Goal: Task Accomplishment & Management: Manage account settings

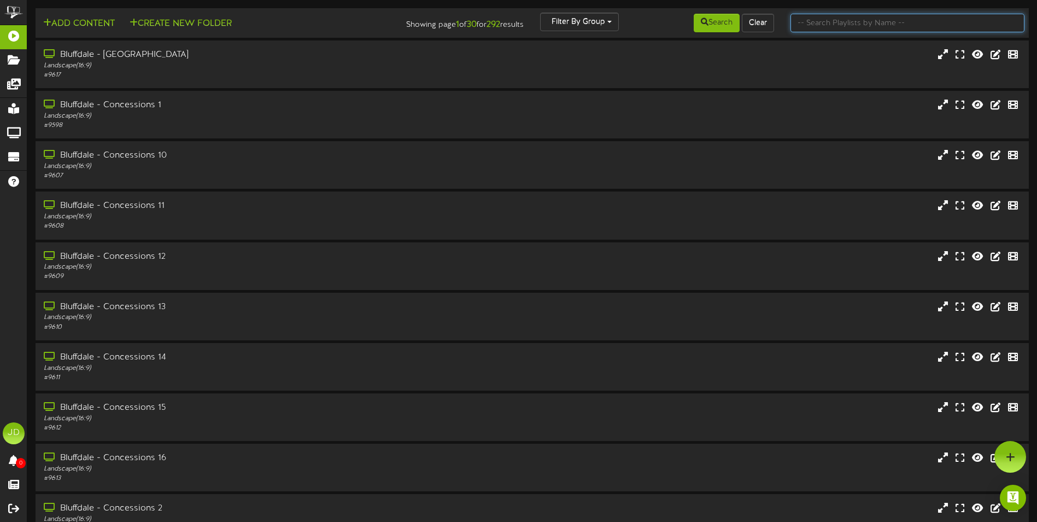
click at [846, 27] on input "text" at bounding box center [908, 23] width 234 height 19
type input "surprise"
click at [707, 24] on button "Search" at bounding box center [717, 23] width 46 height 19
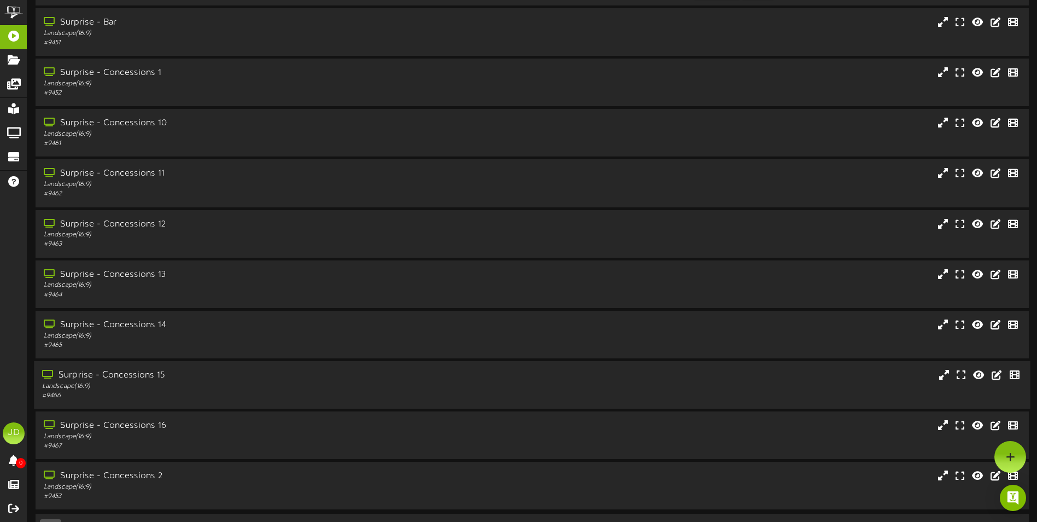
scroll to position [65, 0]
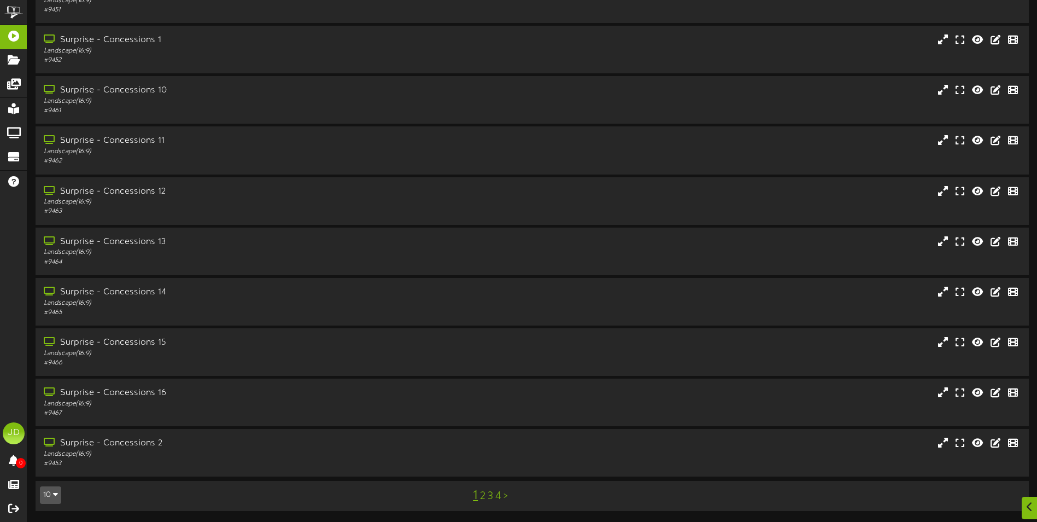
click at [490, 496] on link "3" at bounding box center [490, 496] width 5 height 12
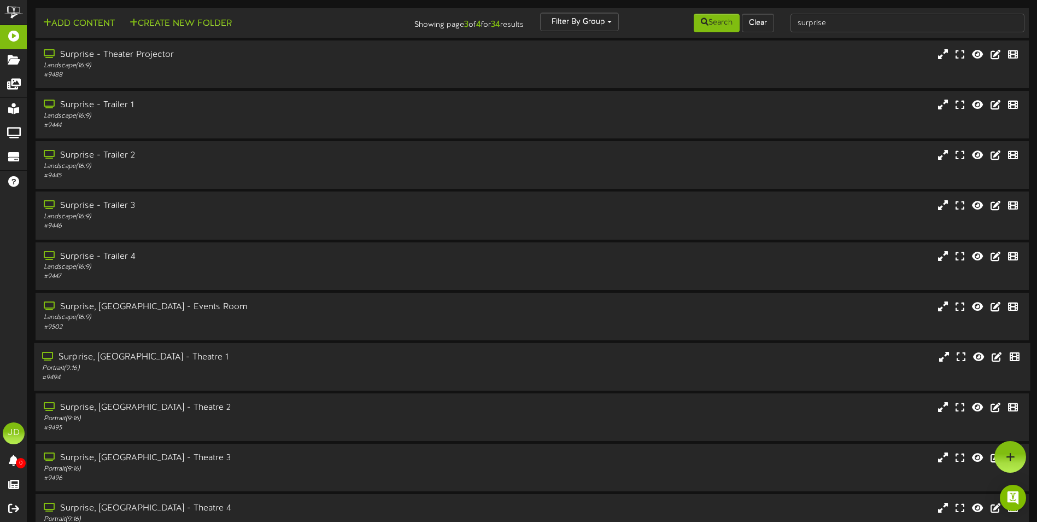
click at [394, 371] on div "Portrait ( 9:16 )" at bounding box center [241, 368] width 399 height 9
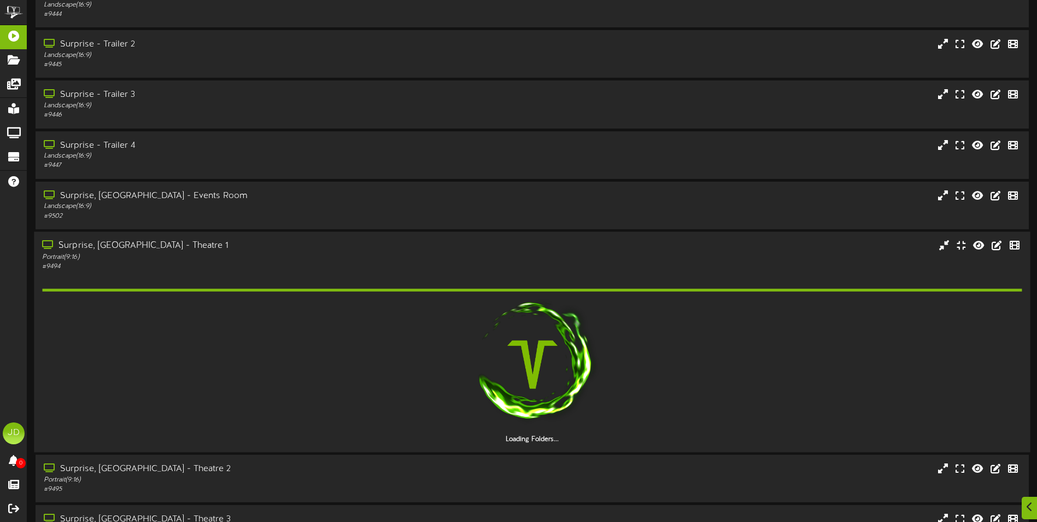
scroll to position [237, 0]
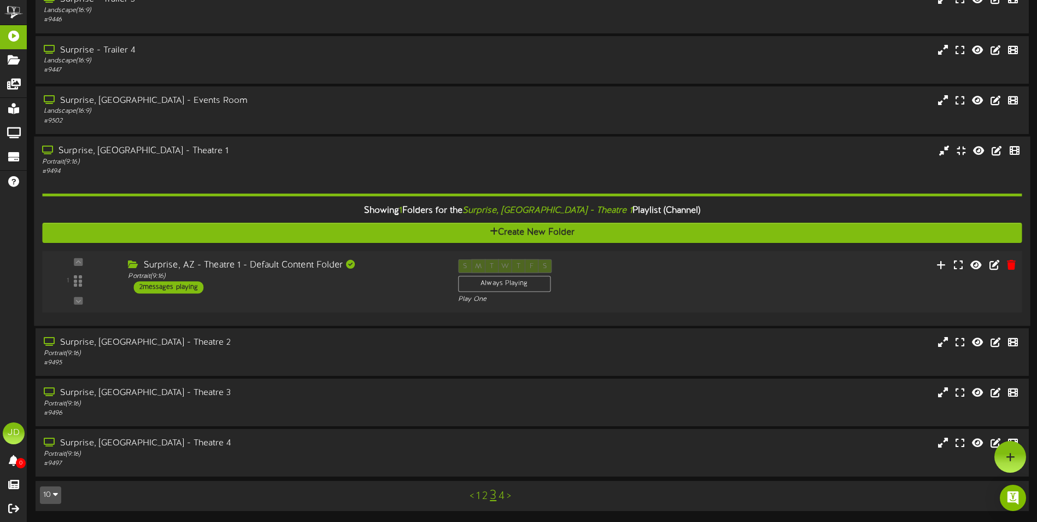
click at [420, 296] on div "1 ( 9:16" at bounding box center [532, 281] width 990 height 45
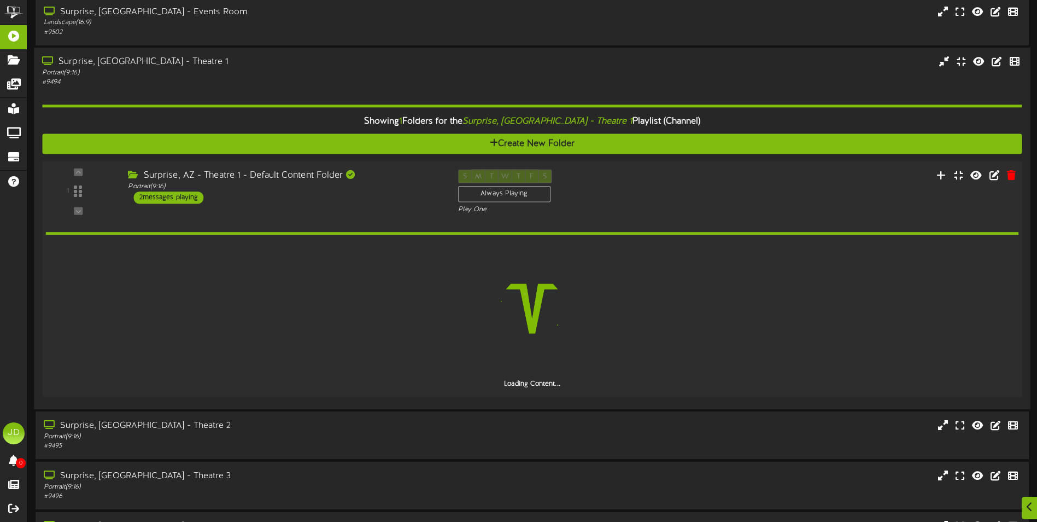
scroll to position [378, 0]
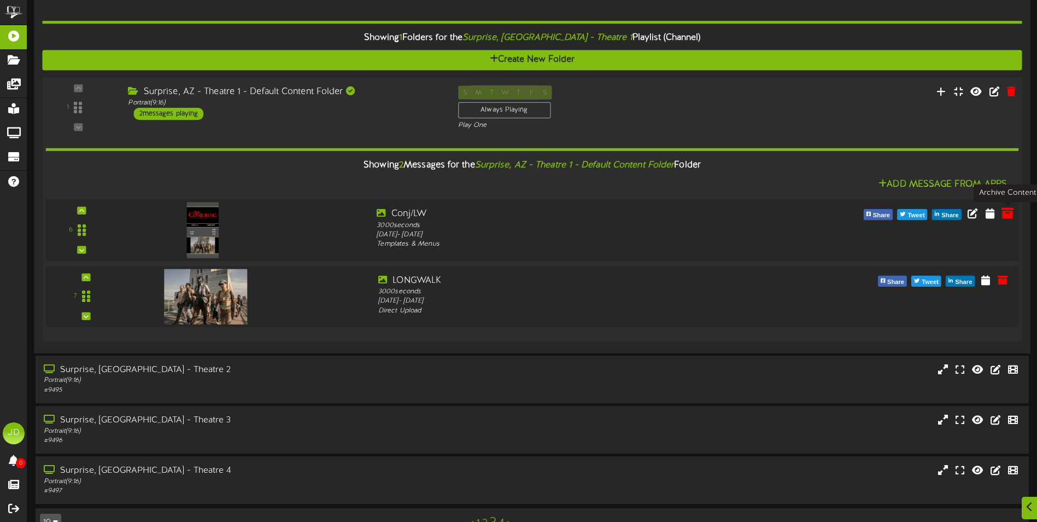
click at [1006, 217] on icon at bounding box center [1008, 213] width 12 height 12
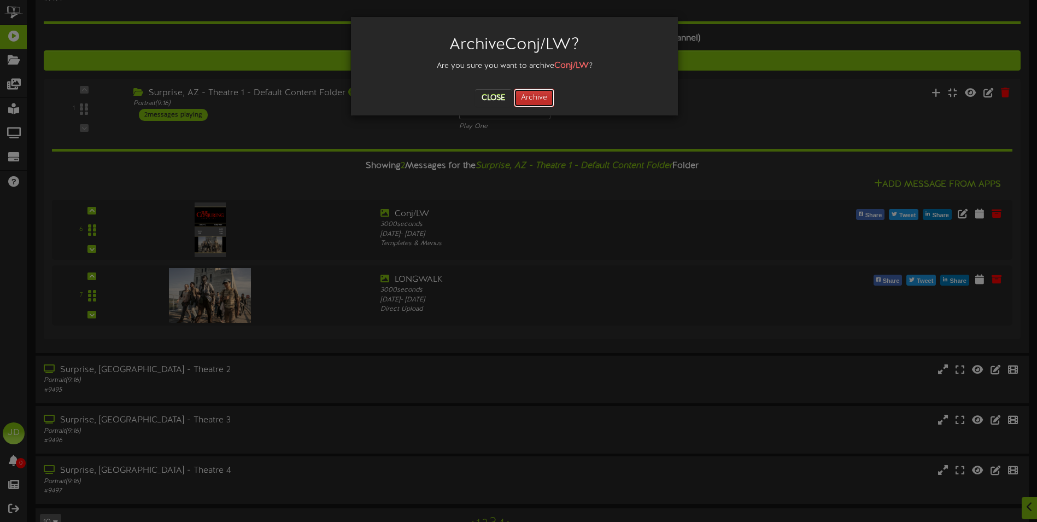
click at [541, 97] on button "Archive" at bounding box center [534, 98] width 40 height 19
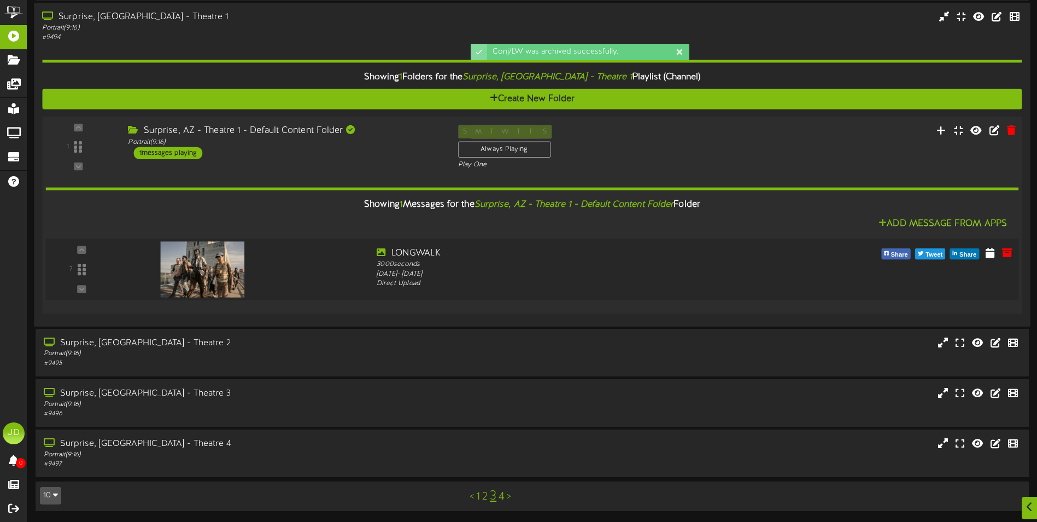
scroll to position [340, 0]
click at [219, 266] on img at bounding box center [203, 269] width 84 height 56
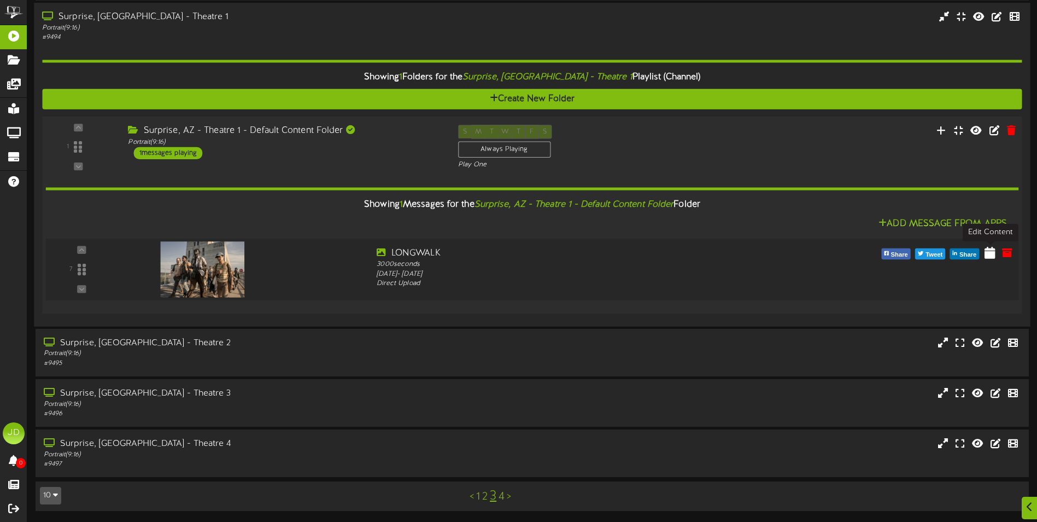
click at [990, 257] on icon at bounding box center [990, 252] width 11 height 12
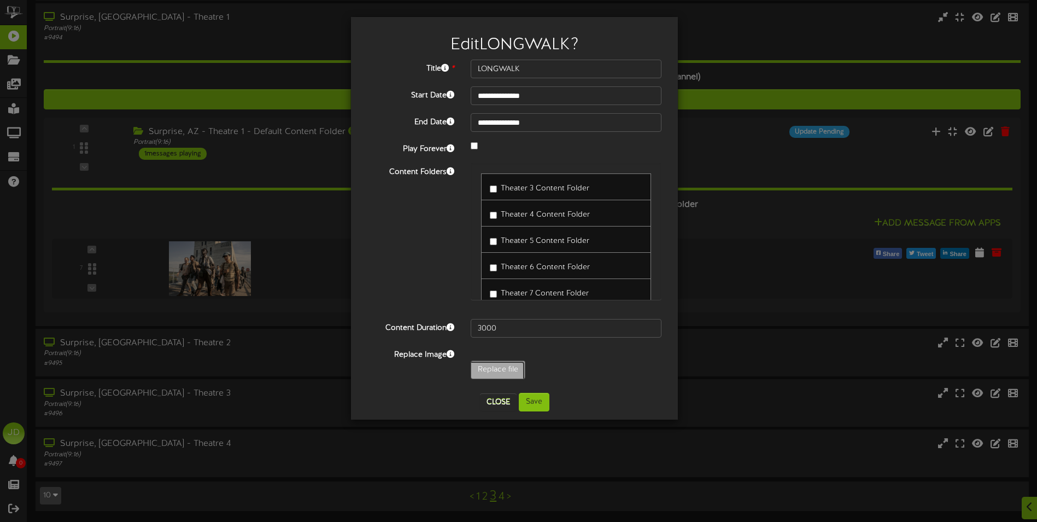
type input "**********"
type input "TLW_2025x3000_ONLINE_1SHT_KA_V3_rgb1"
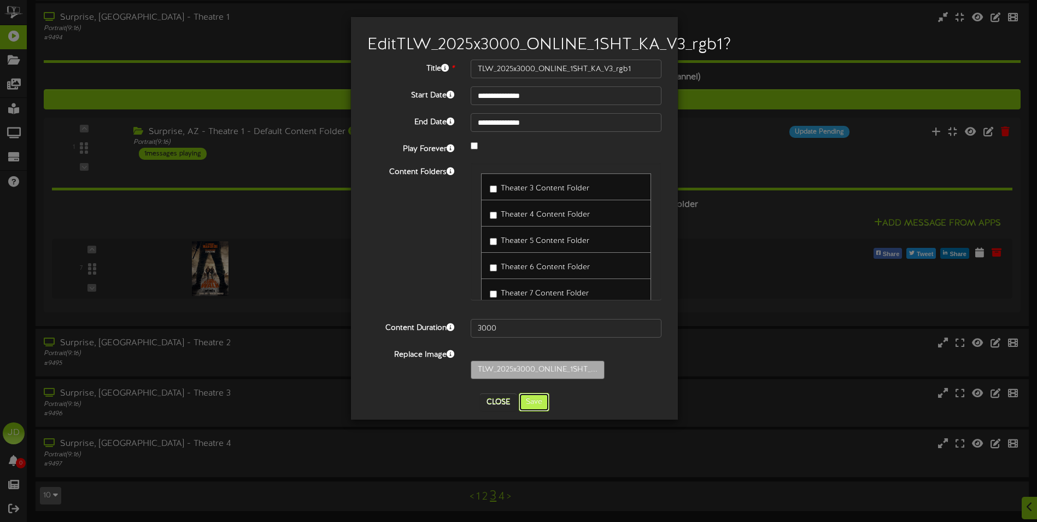
click at [542, 411] on button "Save" at bounding box center [534, 402] width 31 height 19
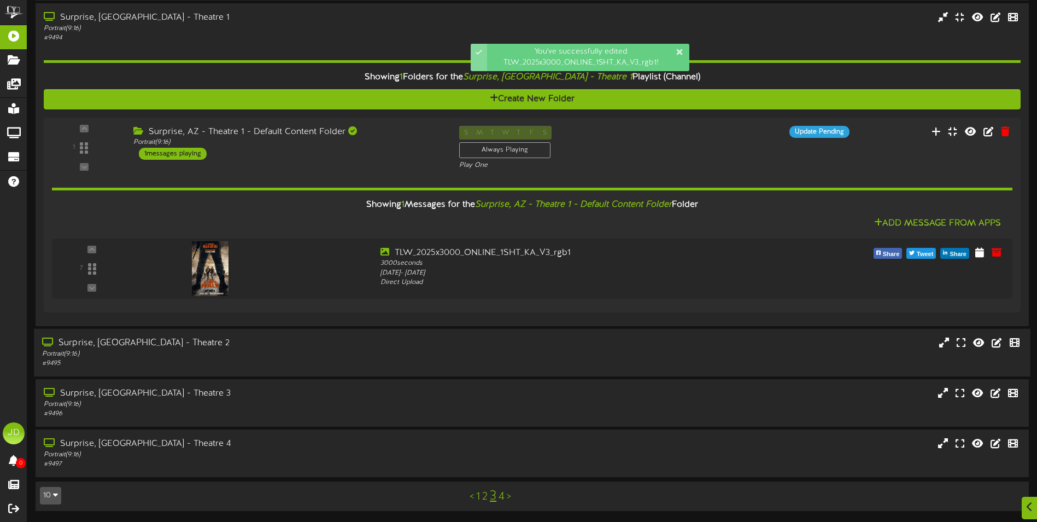
click at [353, 353] on div "Portrait ( 9:16 )" at bounding box center [241, 353] width 399 height 9
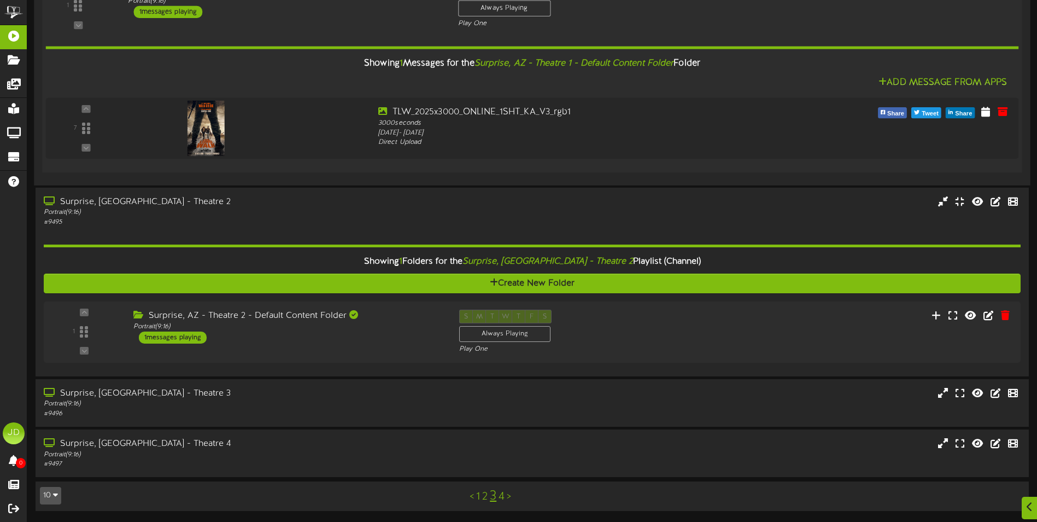
scroll to position [481, 0]
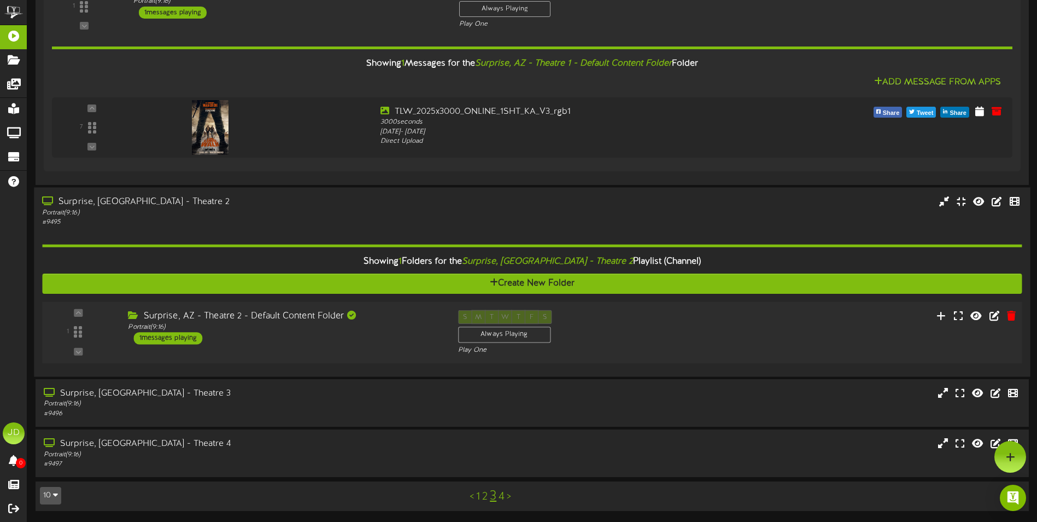
click at [373, 347] on div "1 ( 9:16" at bounding box center [532, 331] width 990 height 45
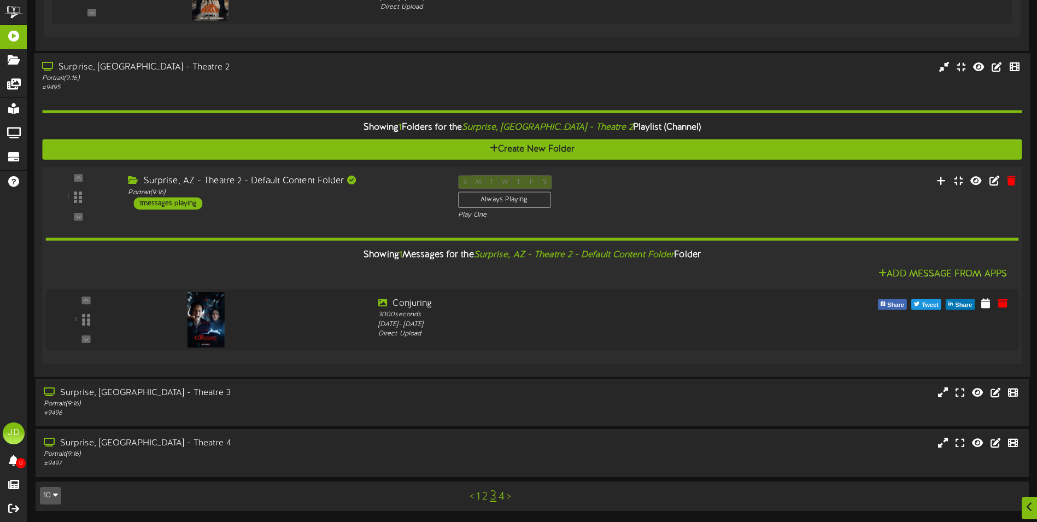
scroll to position [615, 0]
click at [289, 401] on div "Portrait ( 9:16 )" at bounding box center [241, 403] width 399 height 9
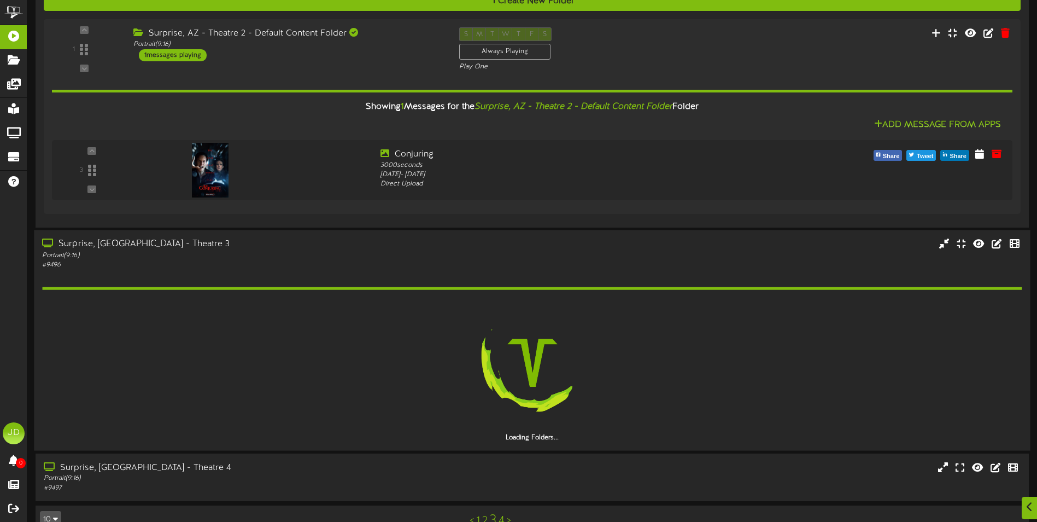
scroll to position [756, 0]
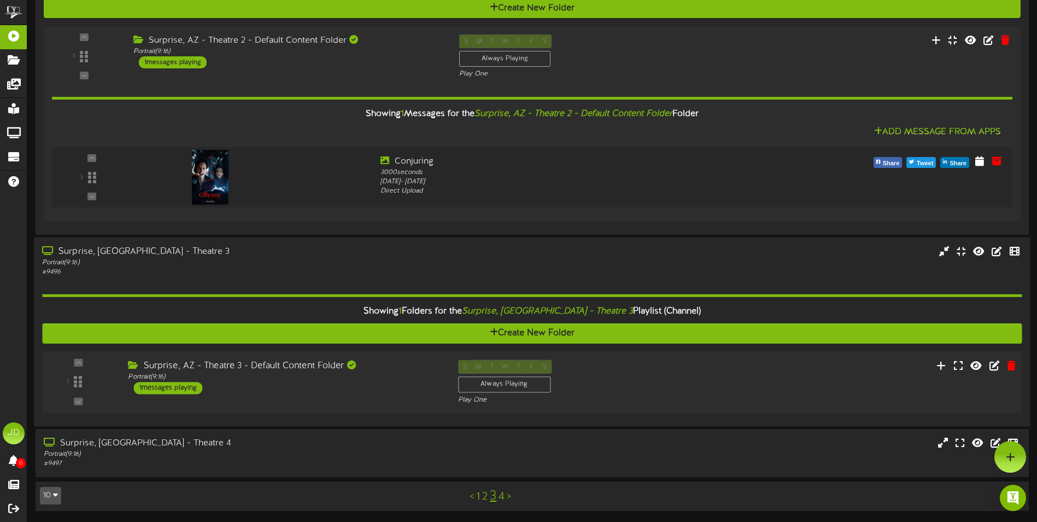
click at [385, 381] on div "Portrait ( 9:16 )" at bounding box center [284, 376] width 313 height 9
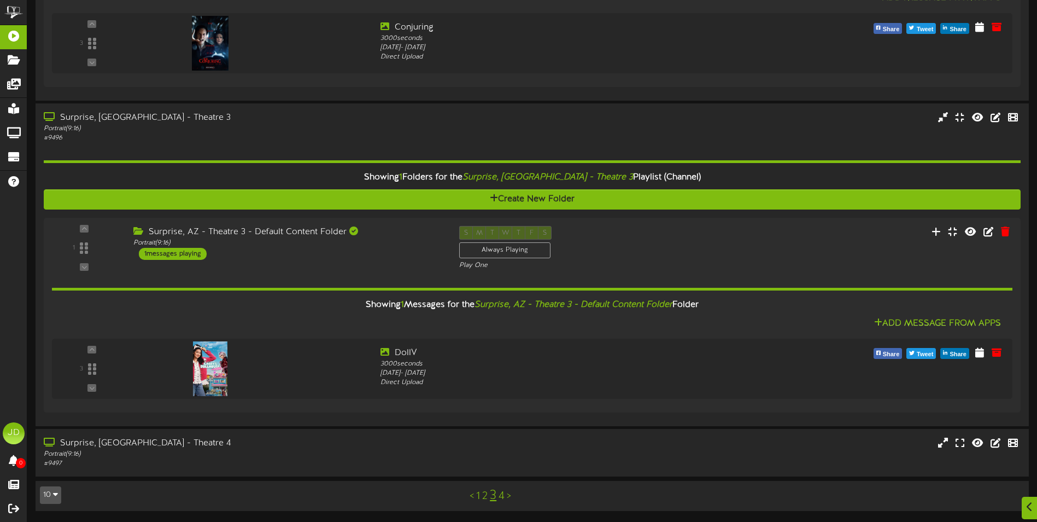
scroll to position [890, 0]
click at [267, 447] on div "Surprise, AZ - Theatre 4" at bounding box center [241, 443] width 399 height 13
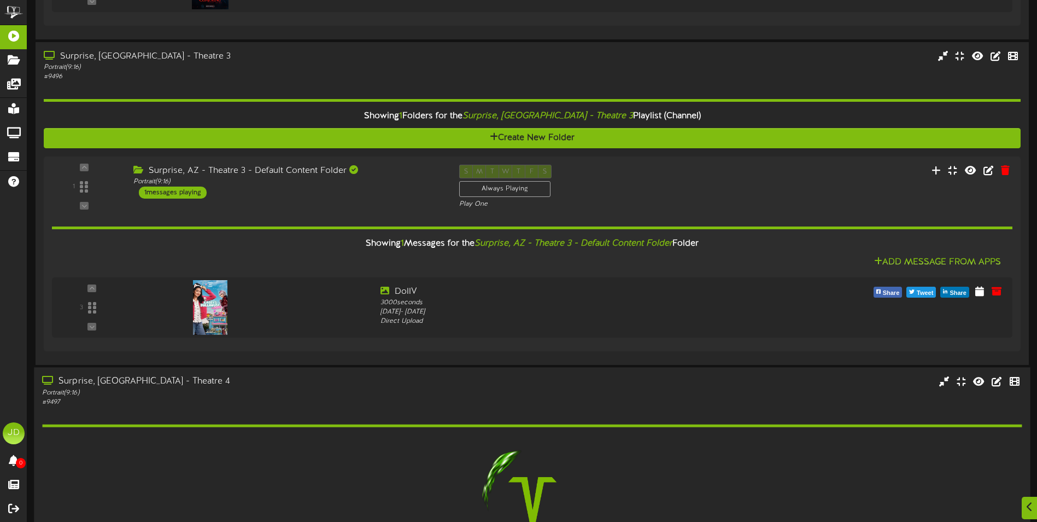
scroll to position [1051, 0]
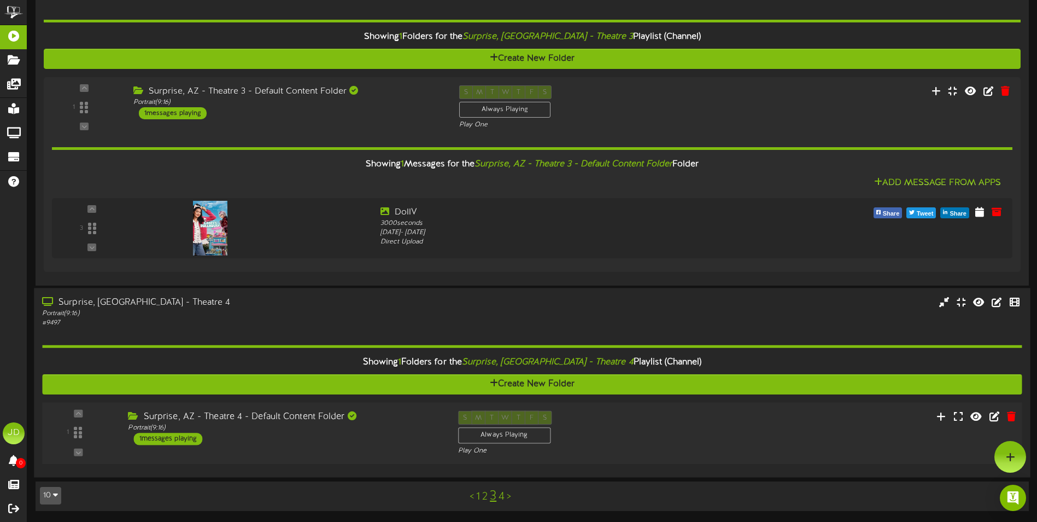
click at [376, 437] on div "Surprise, AZ - Theatre 4 - Default Content Folder Portrait ( 9:16 ) 1 messages …" at bounding box center [285, 428] width 330 height 34
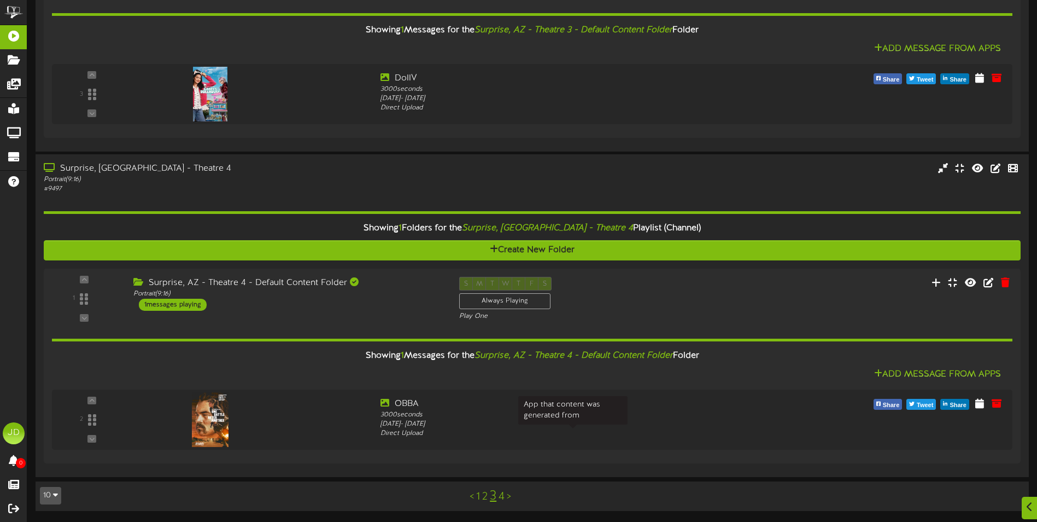
scroll to position [1164, 0]
click at [503, 498] on link "4" at bounding box center [502, 496] width 6 height 12
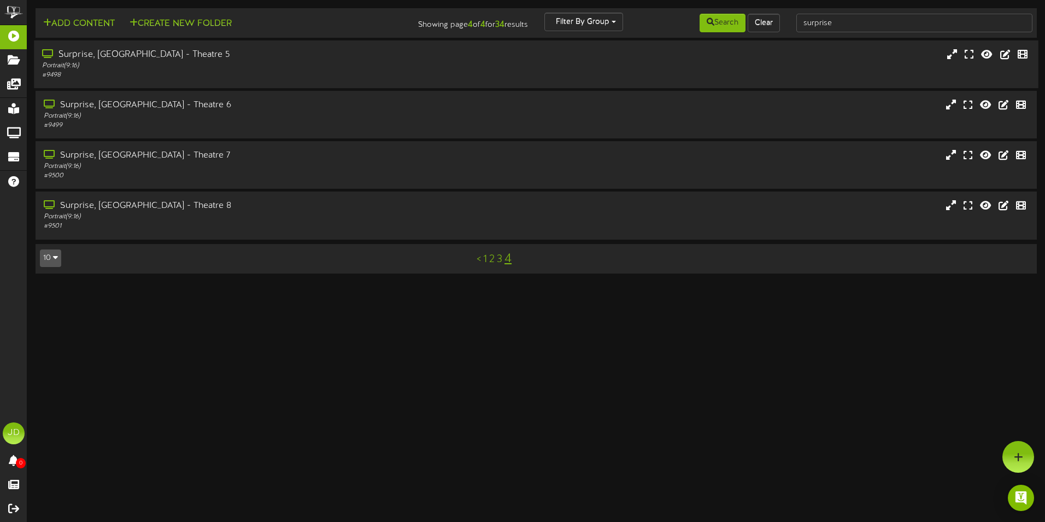
click at [171, 65] on div "Portrait ( 9:16 )" at bounding box center [243, 65] width 402 height 9
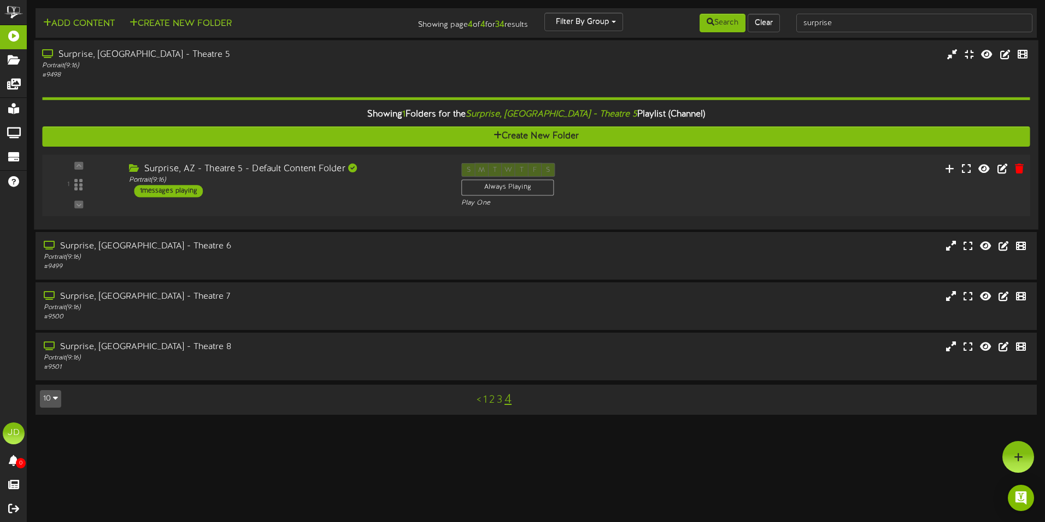
click at [382, 189] on div "Surprise, AZ - Theatre 5 - Default Content Folder Portrait ( 9:16 ) 1 messages …" at bounding box center [286, 180] width 332 height 34
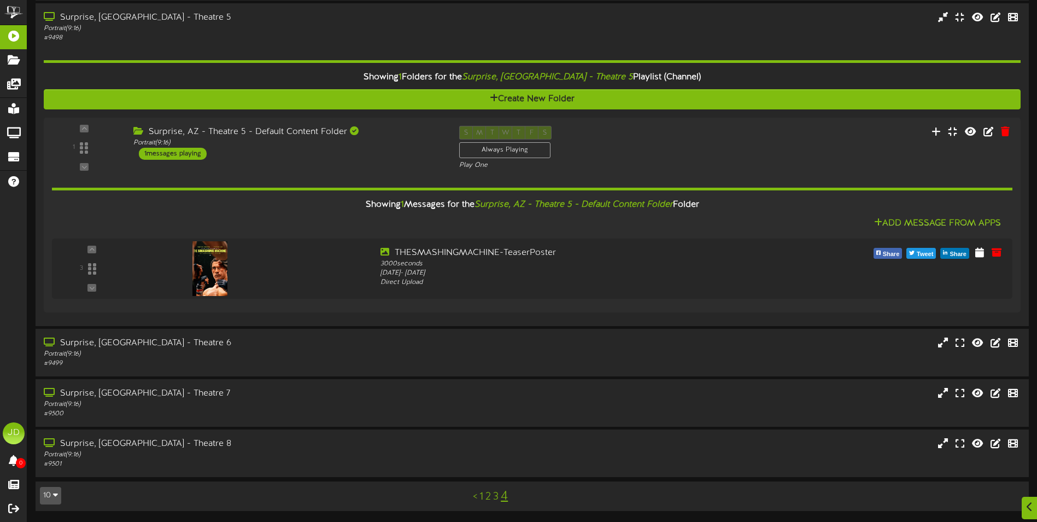
scroll to position [37, 0]
click at [366, 347] on div "Surprise, AZ - Theatre 6" at bounding box center [241, 343] width 399 height 13
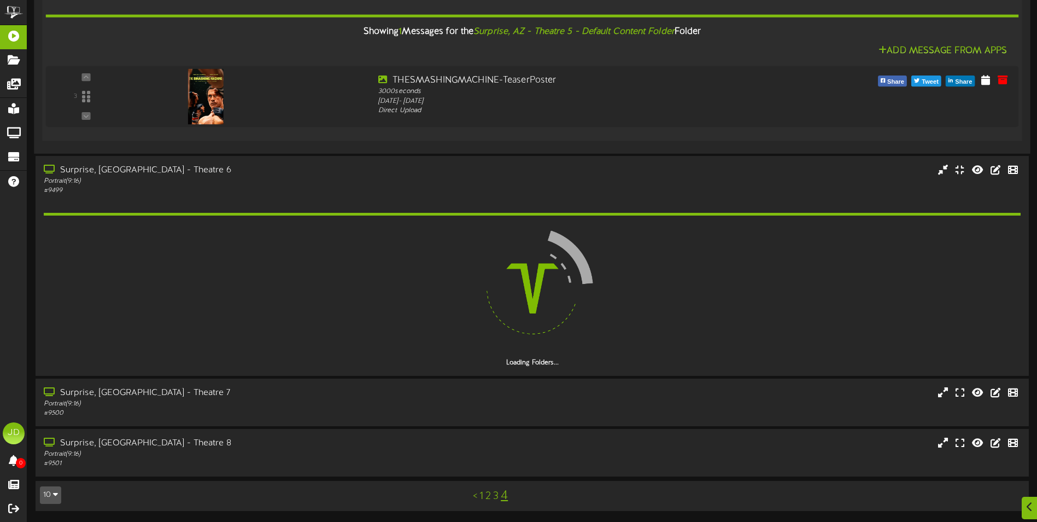
scroll to position [178, 0]
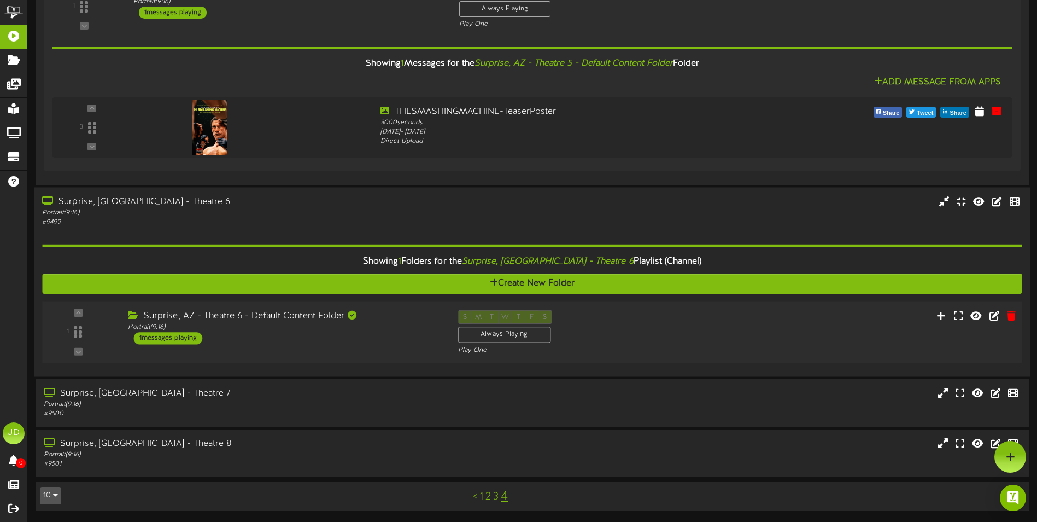
click at [407, 340] on div "Surprise, AZ - Theatre 6 - Default Content Folder Portrait ( 9:16 ) 1 messages …" at bounding box center [285, 326] width 330 height 34
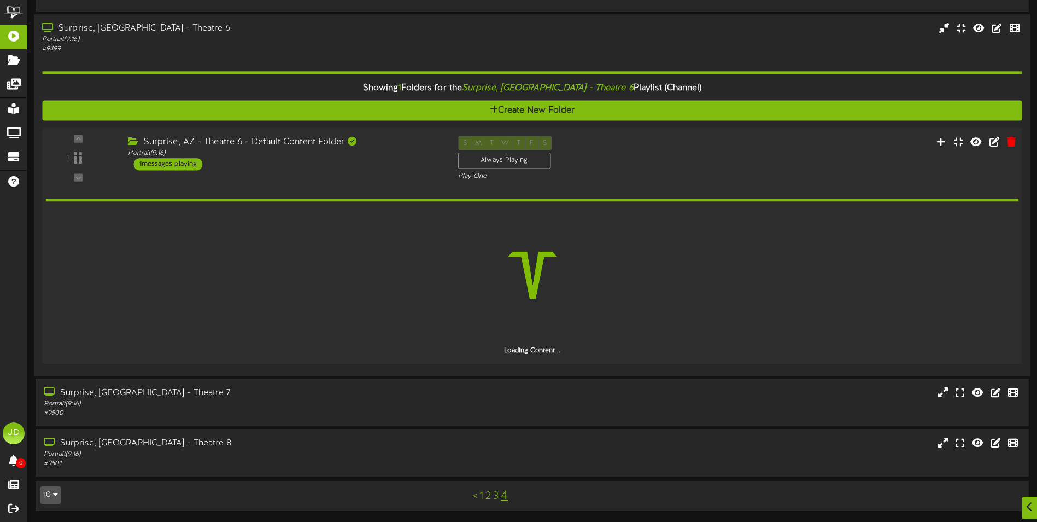
scroll to position [312, 0]
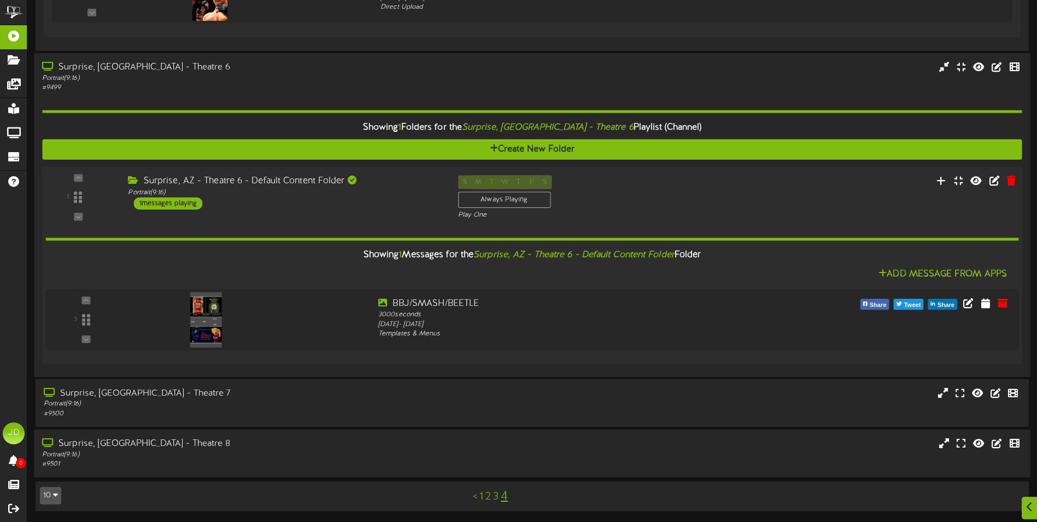
click at [314, 433] on div "Surprise, AZ - Theatre 8 Portrait ( 9:16 ) # 9501" at bounding box center [532, 453] width 996 height 48
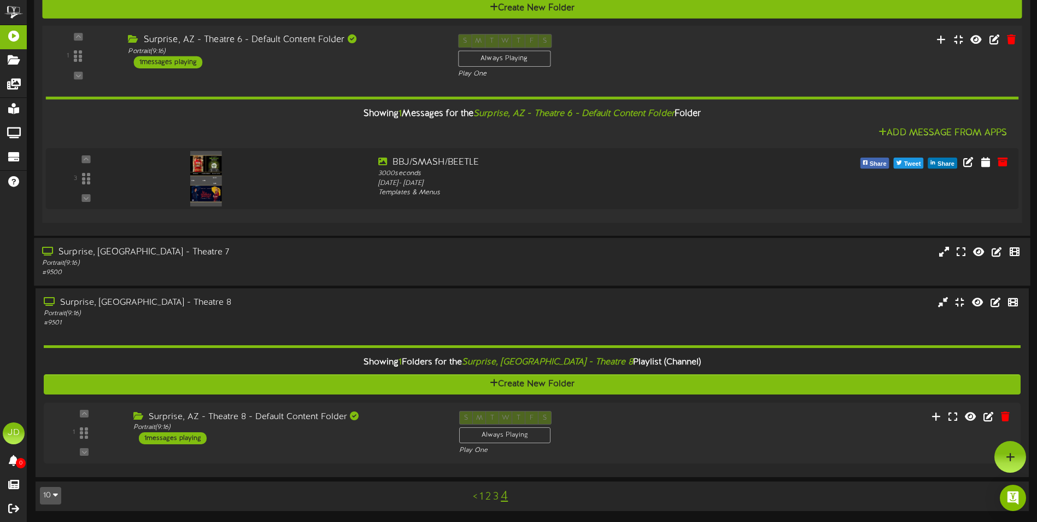
click at [260, 260] on div "Portrait ( 9:16 )" at bounding box center [241, 262] width 399 height 9
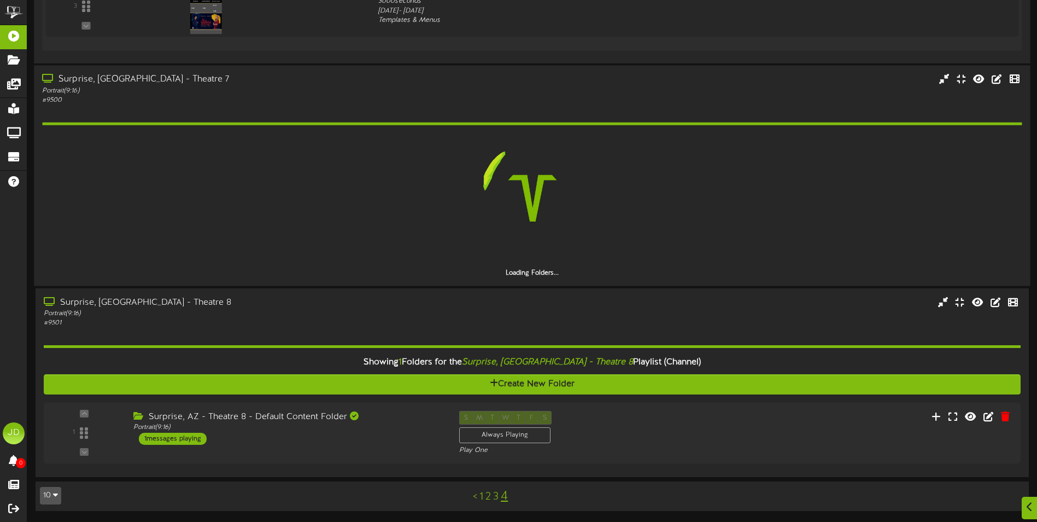
scroll to position [594, 0]
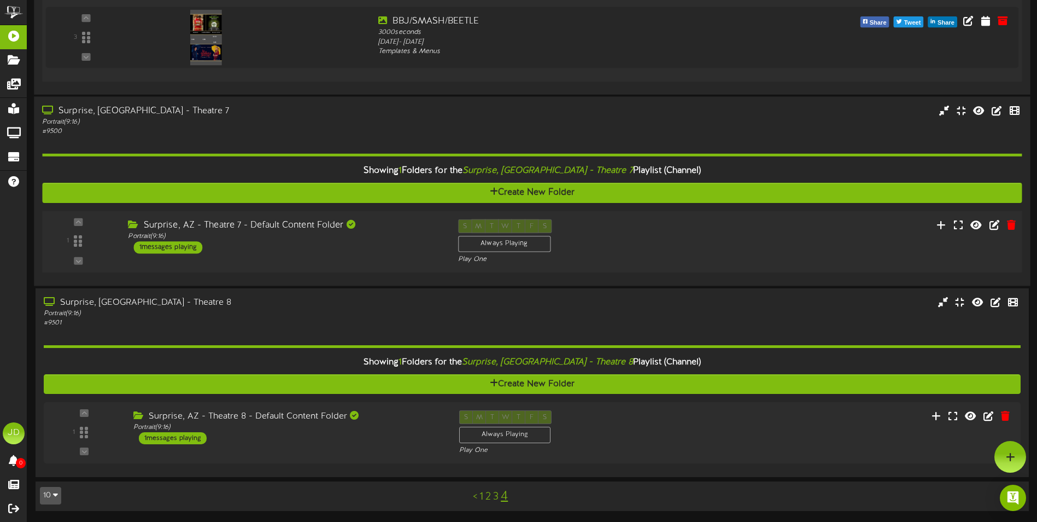
click at [402, 253] on div "1 ( 9:16" at bounding box center [532, 241] width 990 height 45
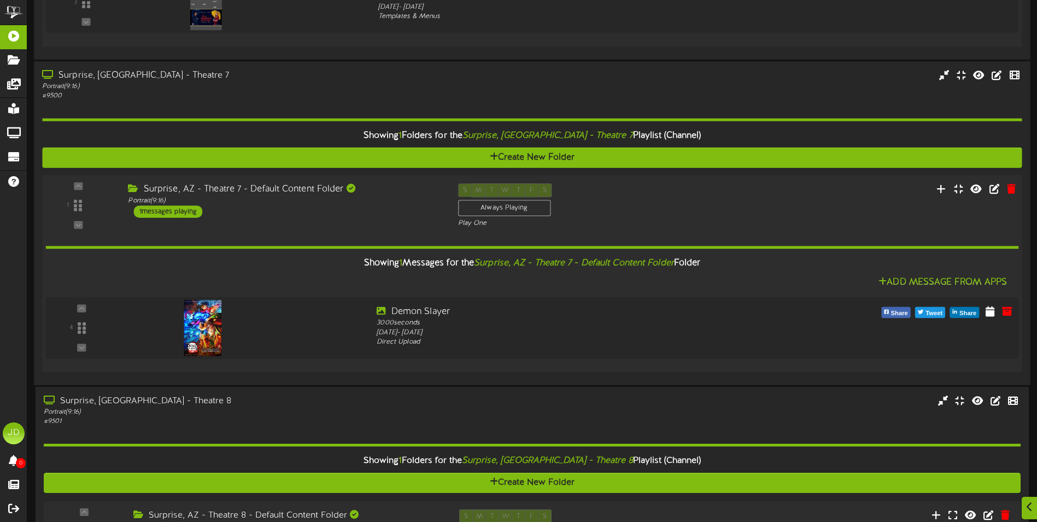
scroll to position [649, 0]
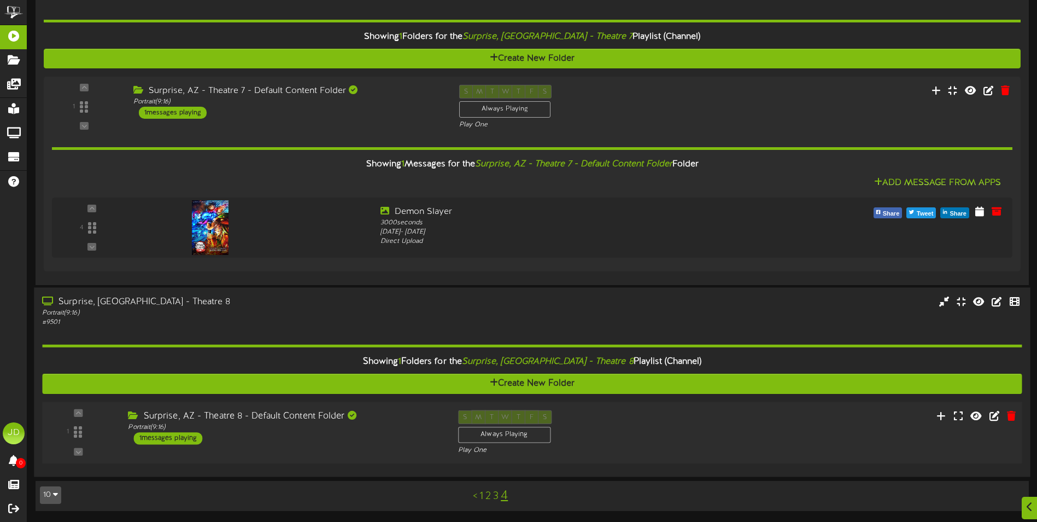
click at [361, 441] on div "Surprise, AZ - Theatre 8 - Default Content Folder Portrait ( 9:16 ) 1 messages …" at bounding box center [285, 427] width 330 height 34
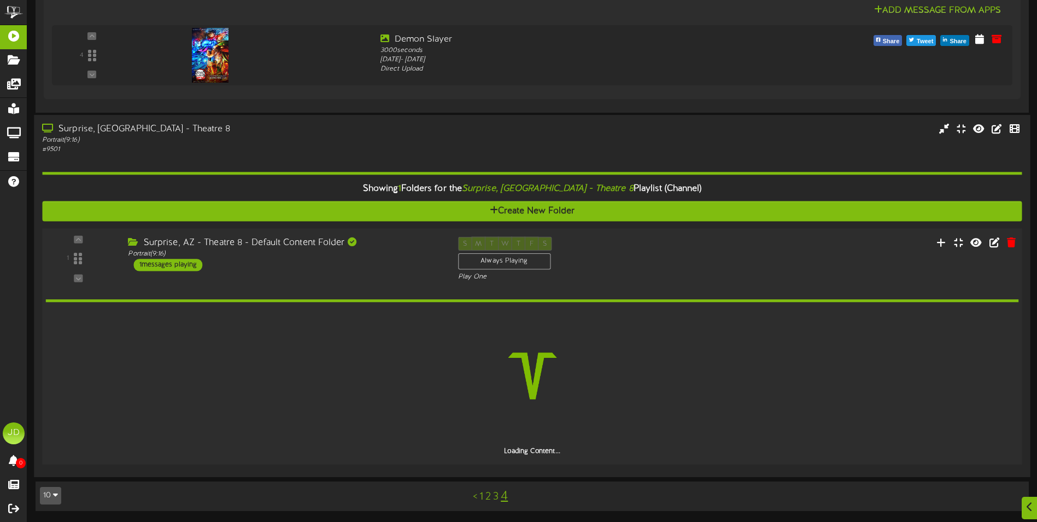
scroll to position [862, 0]
